Goal: Find contact information: Find contact information

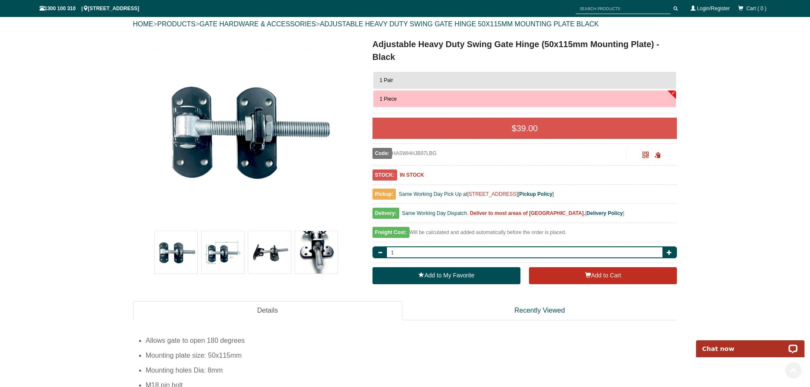
scroll to position [78, 0]
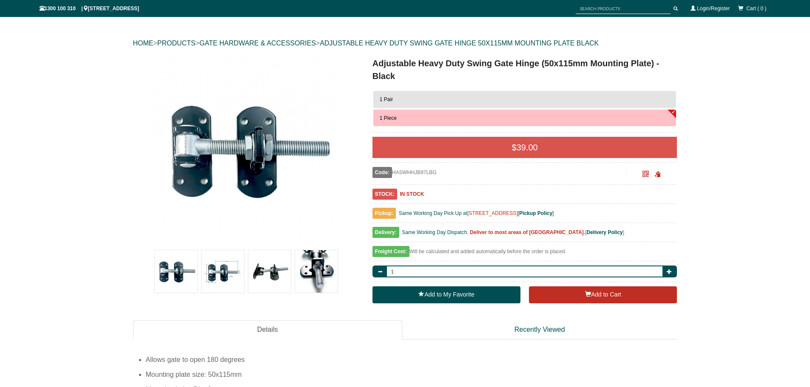
click at [467, 102] on button "1 Pair" at bounding box center [524, 99] width 303 height 17
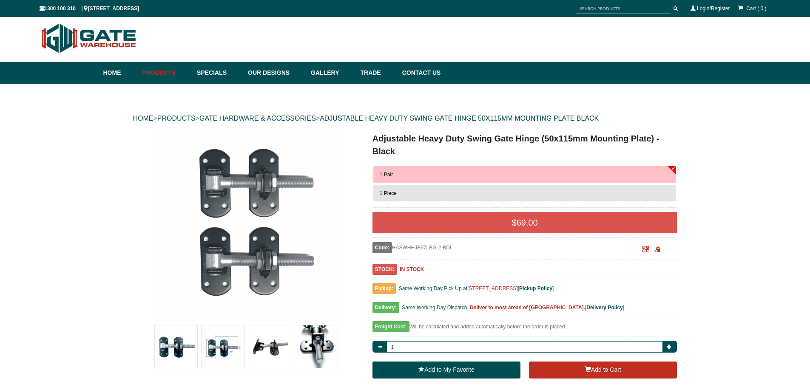
scroll to position [0, 0]
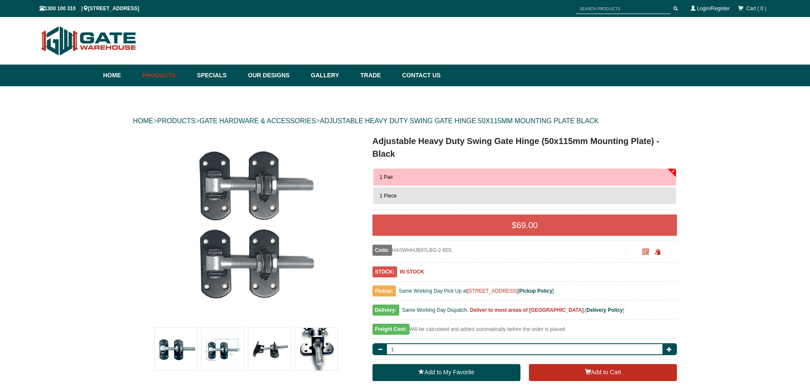
click at [88, 9] on span at bounding box center [85, 8] width 5 height 5
click at [102, 8] on span "1300 100 310 | 8 High St, Bayswater, VIC 3153" at bounding box center [90, 9] width 100 height 6
click at [109, 9] on span "1300 100 310 | 8 High St, Bayswater, VIC 3153" at bounding box center [90, 9] width 100 height 6
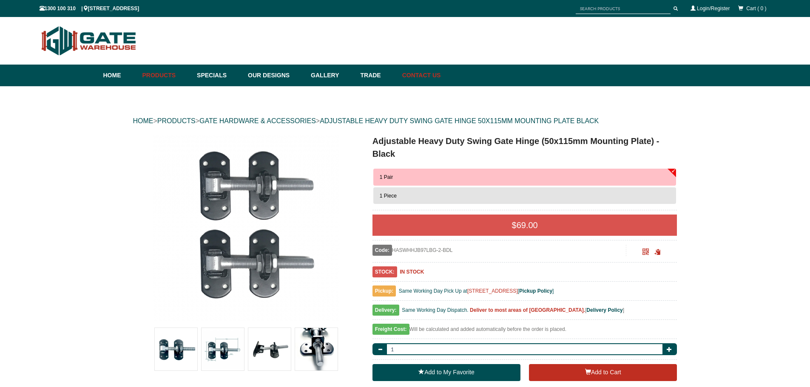
click at [424, 75] on link "Contact Us" at bounding box center [419, 76] width 43 height 22
